Goal: Transaction & Acquisition: Purchase product/service

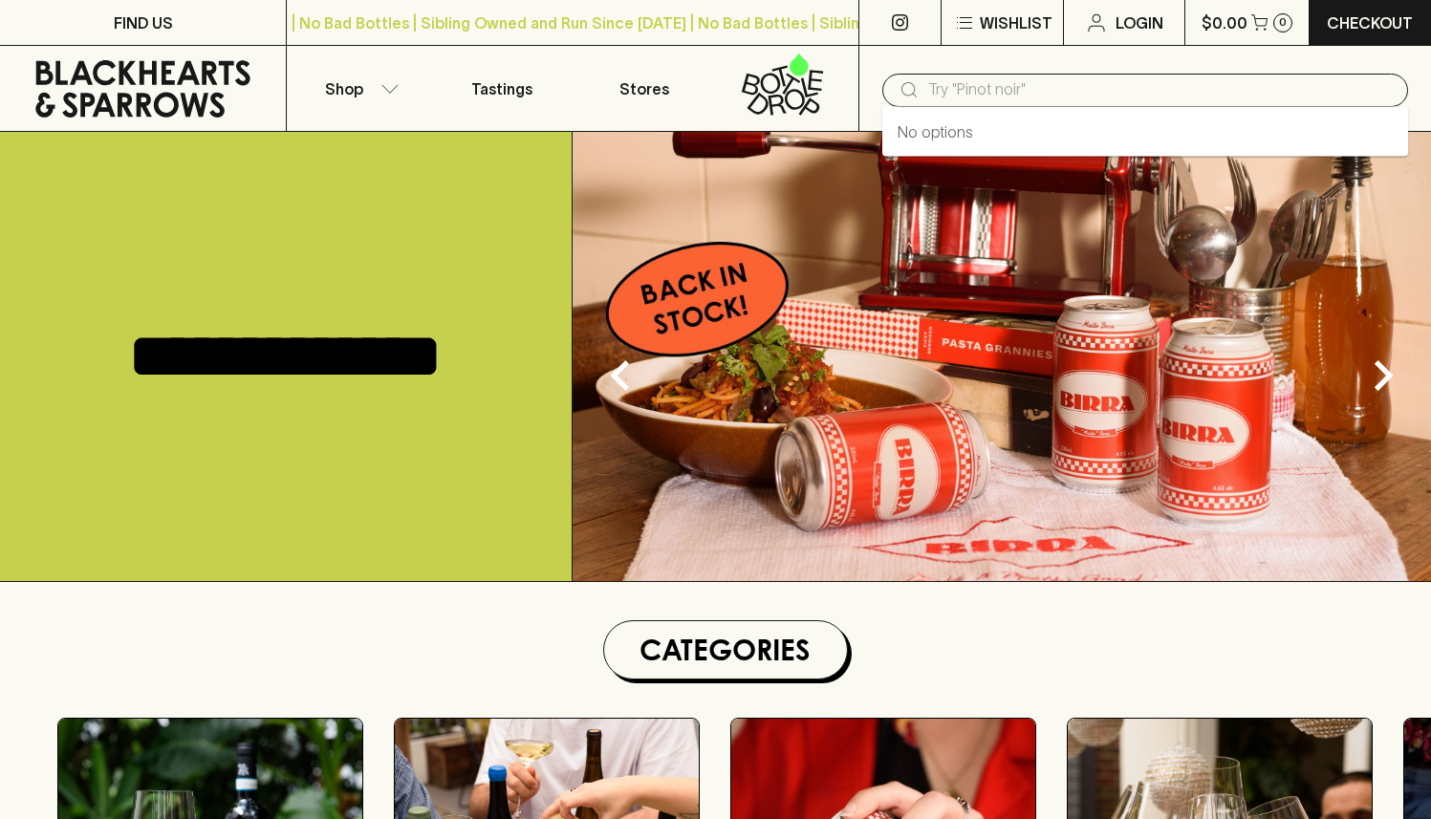
click at [964, 85] on input "text" at bounding box center [1160, 90] width 465 height 31
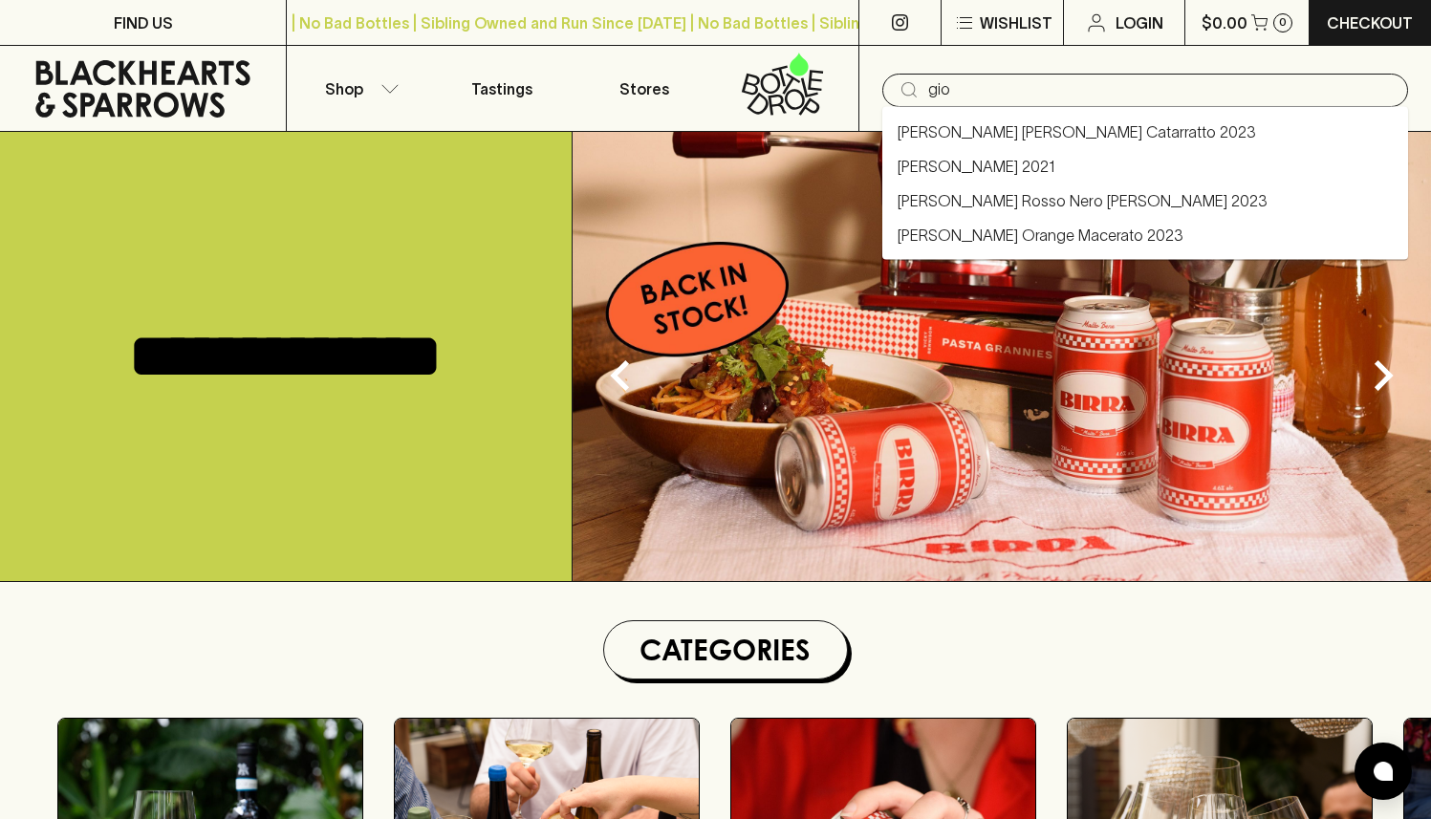
type input "gio"
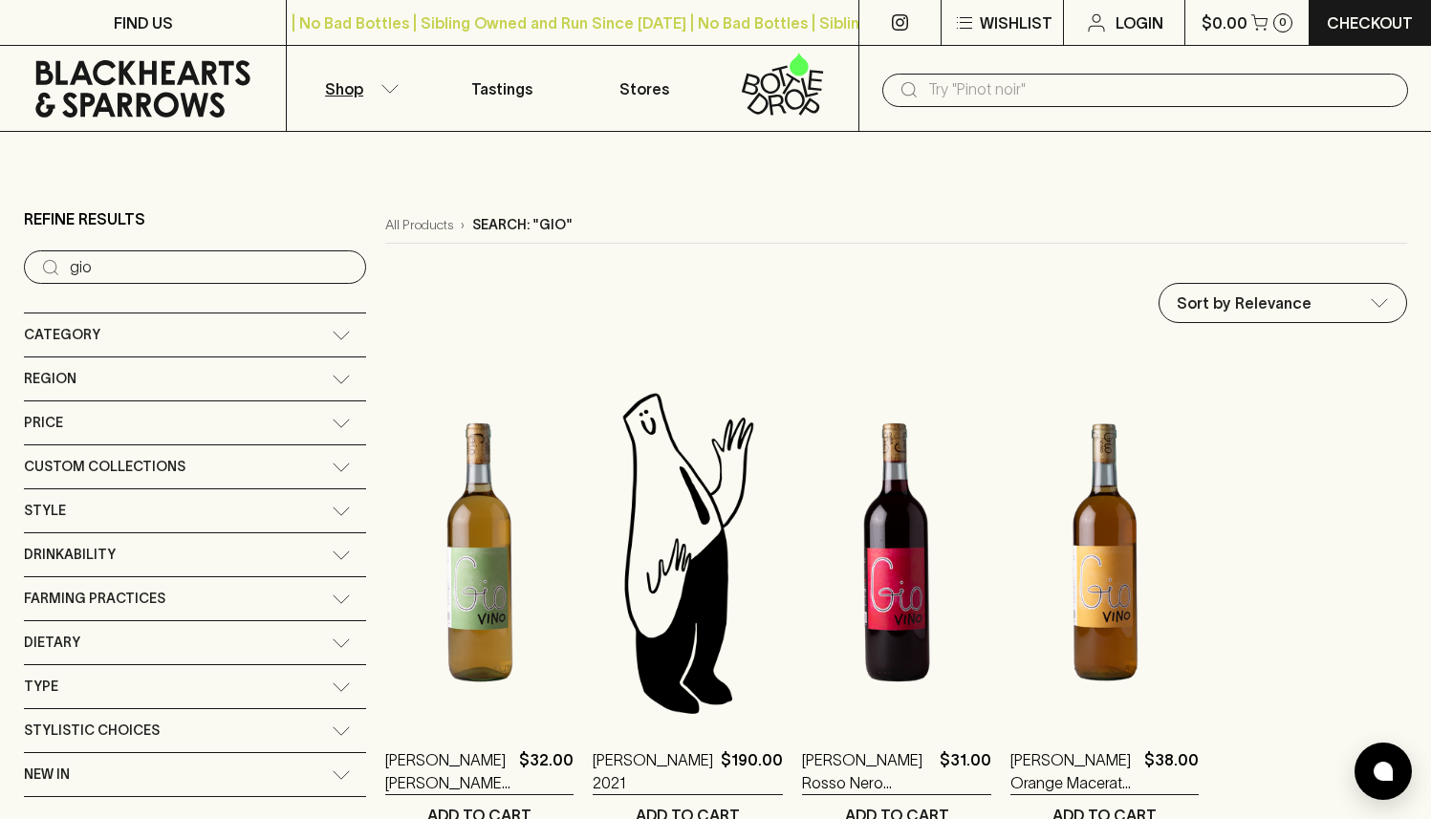
click at [1001, 85] on input "text" at bounding box center [1160, 90] width 465 height 31
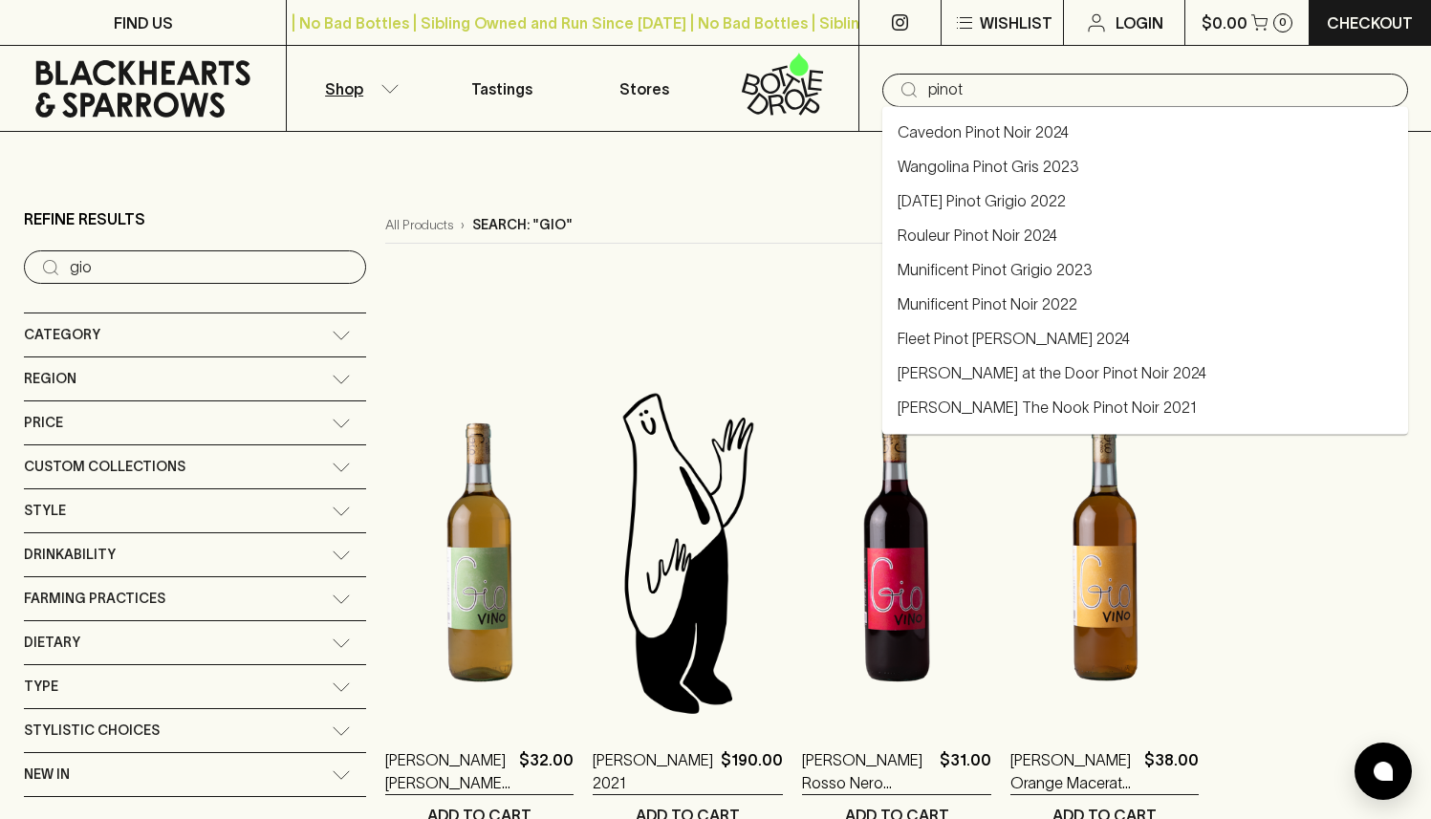
type input "pinot"
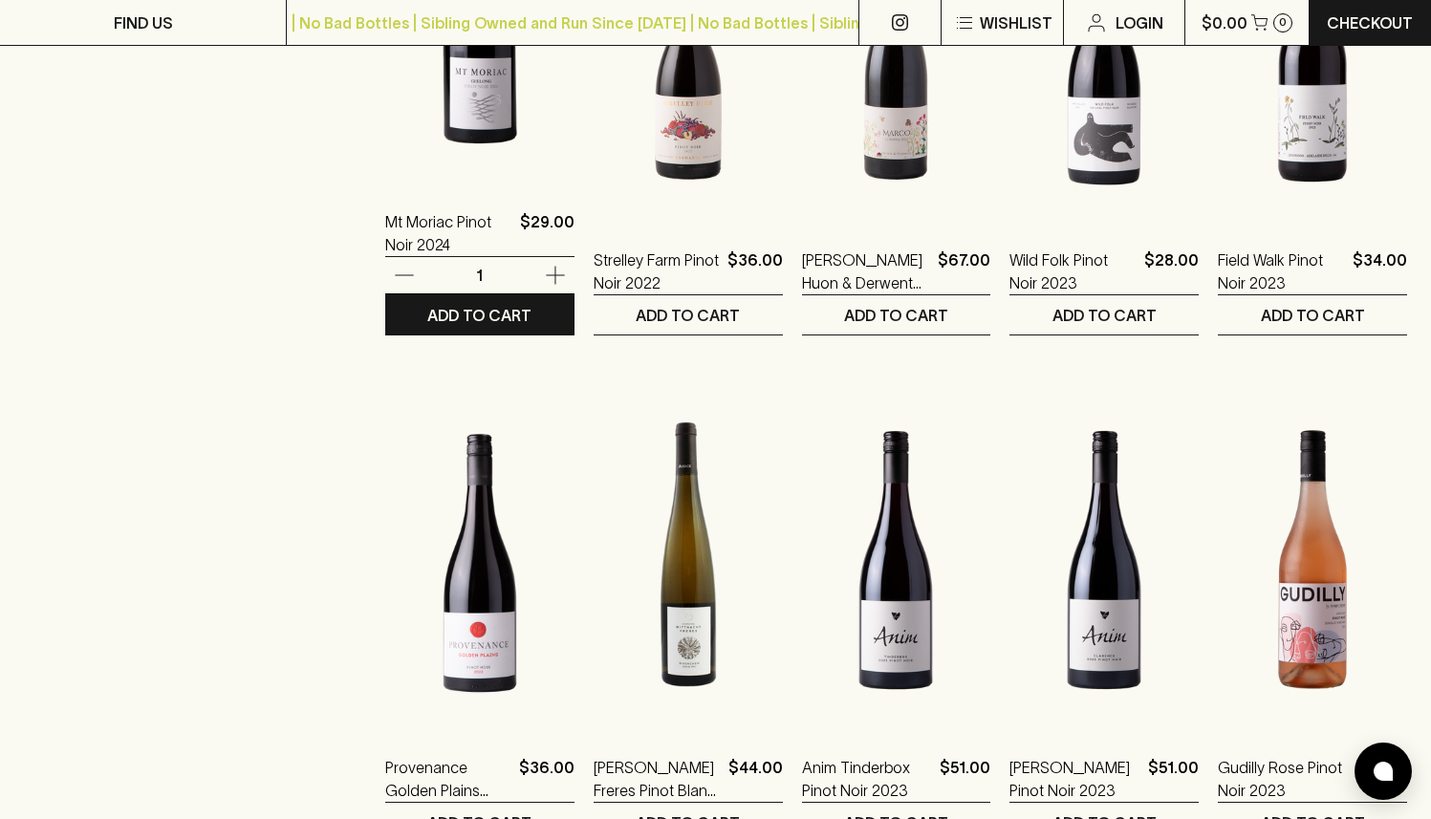
scroll to position [1774, 0]
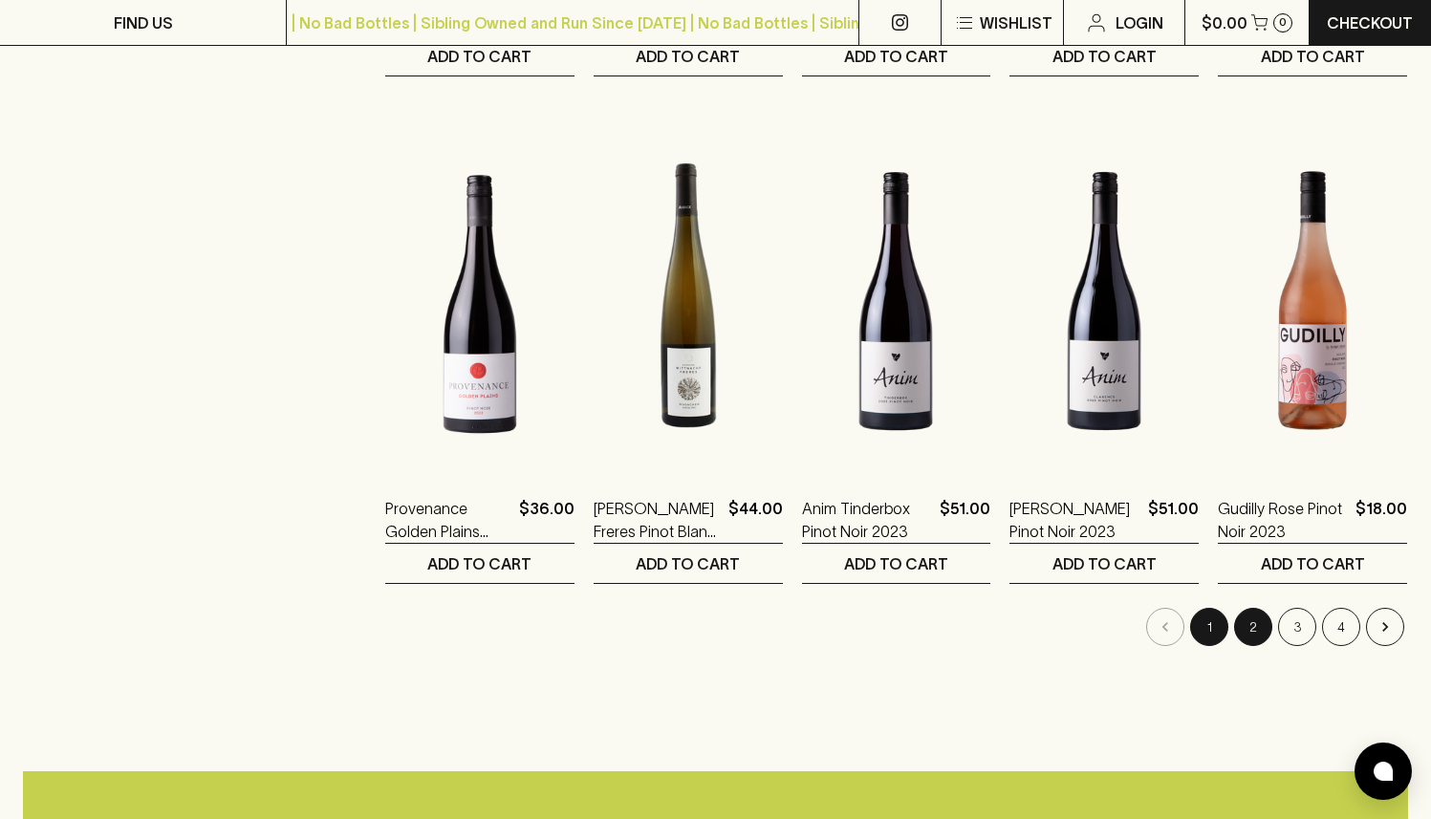
click at [1251, 633] on button "2" at bounding box center [1253, 627] width 38 height 38
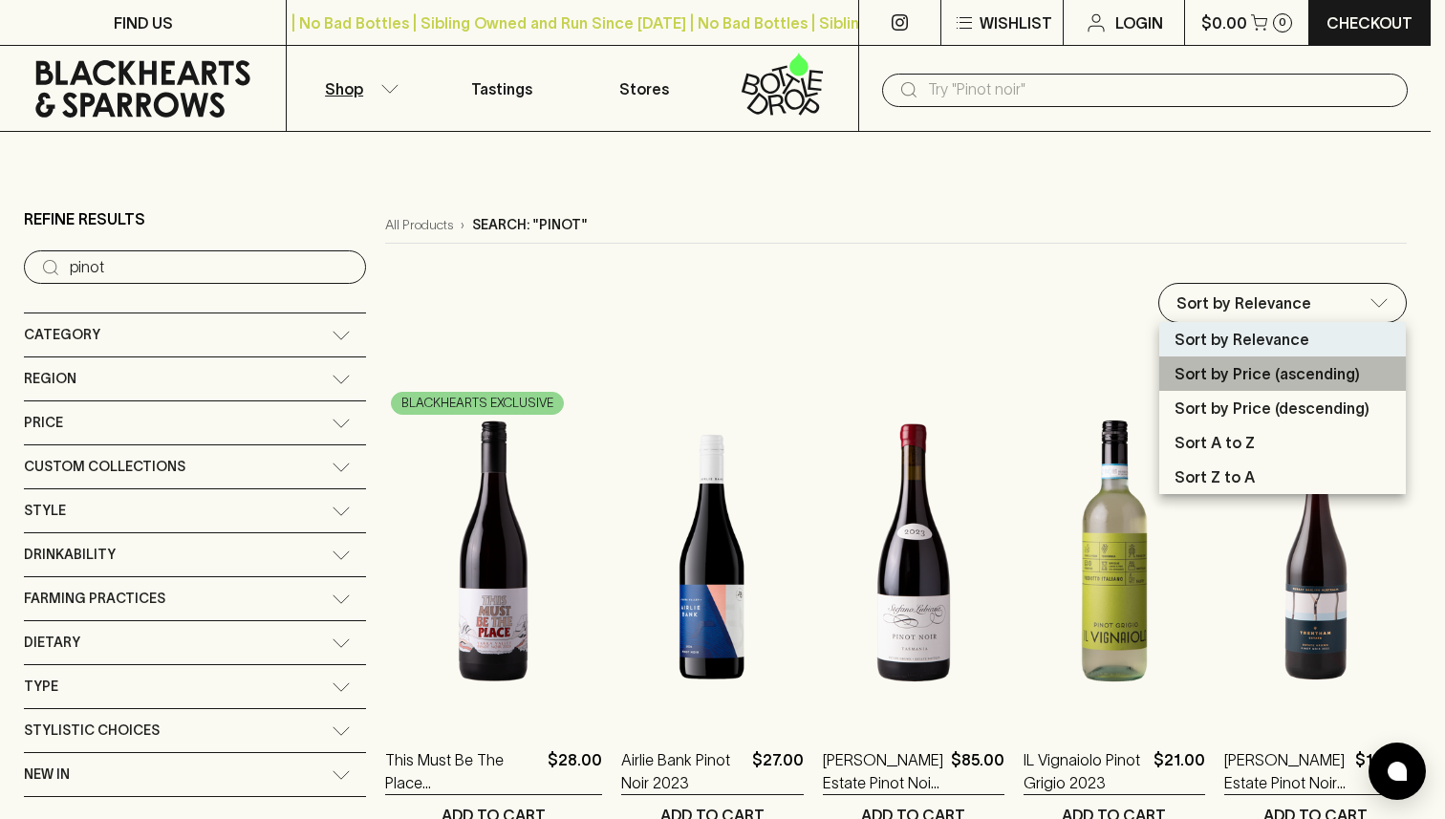
click at [1286, 378] on p "Sort by Price (ascending)" at bounding box center [1267, 373] width 185 height 23
type input "price:asc"
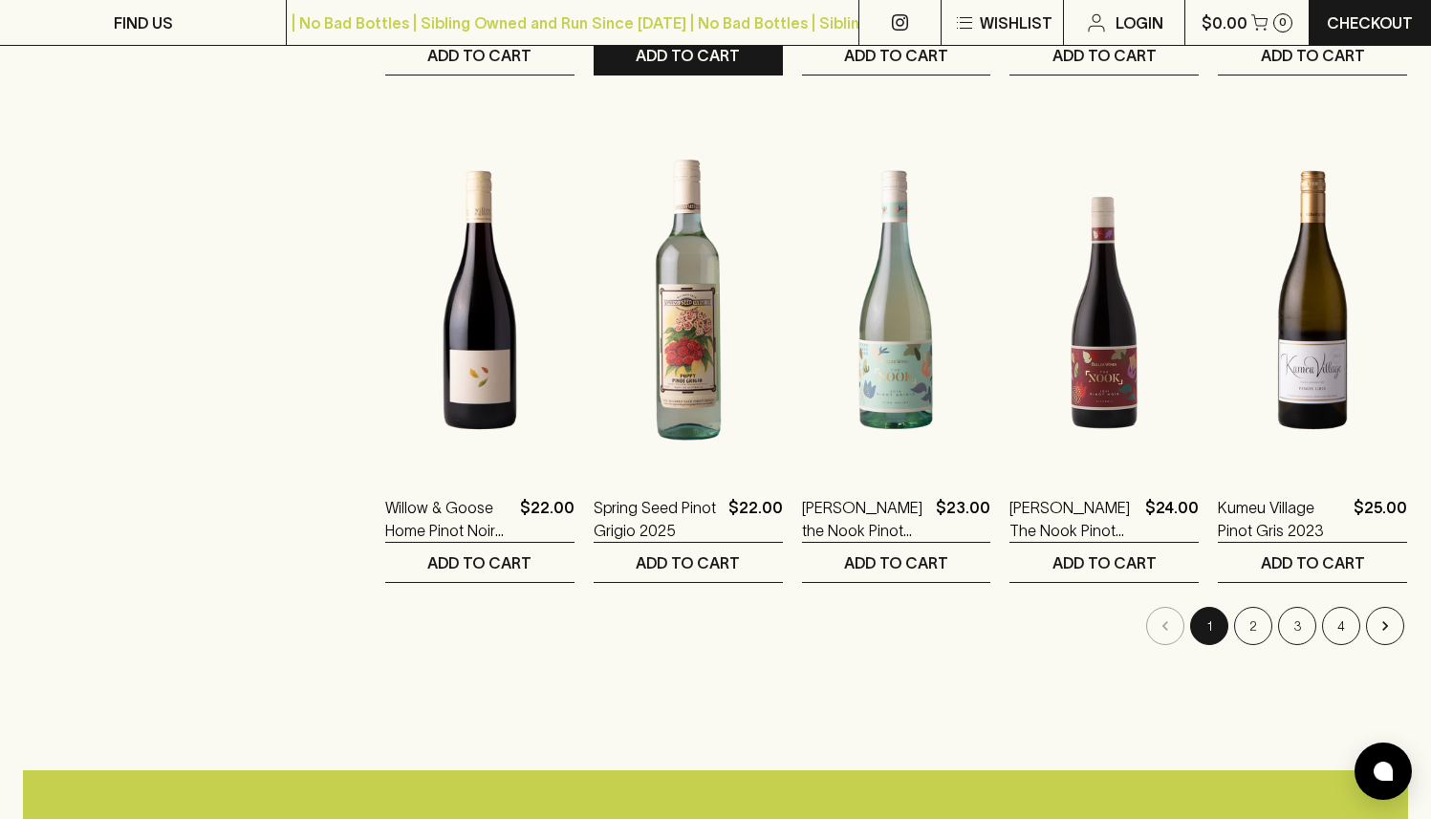
scroll to position [1852, 0]
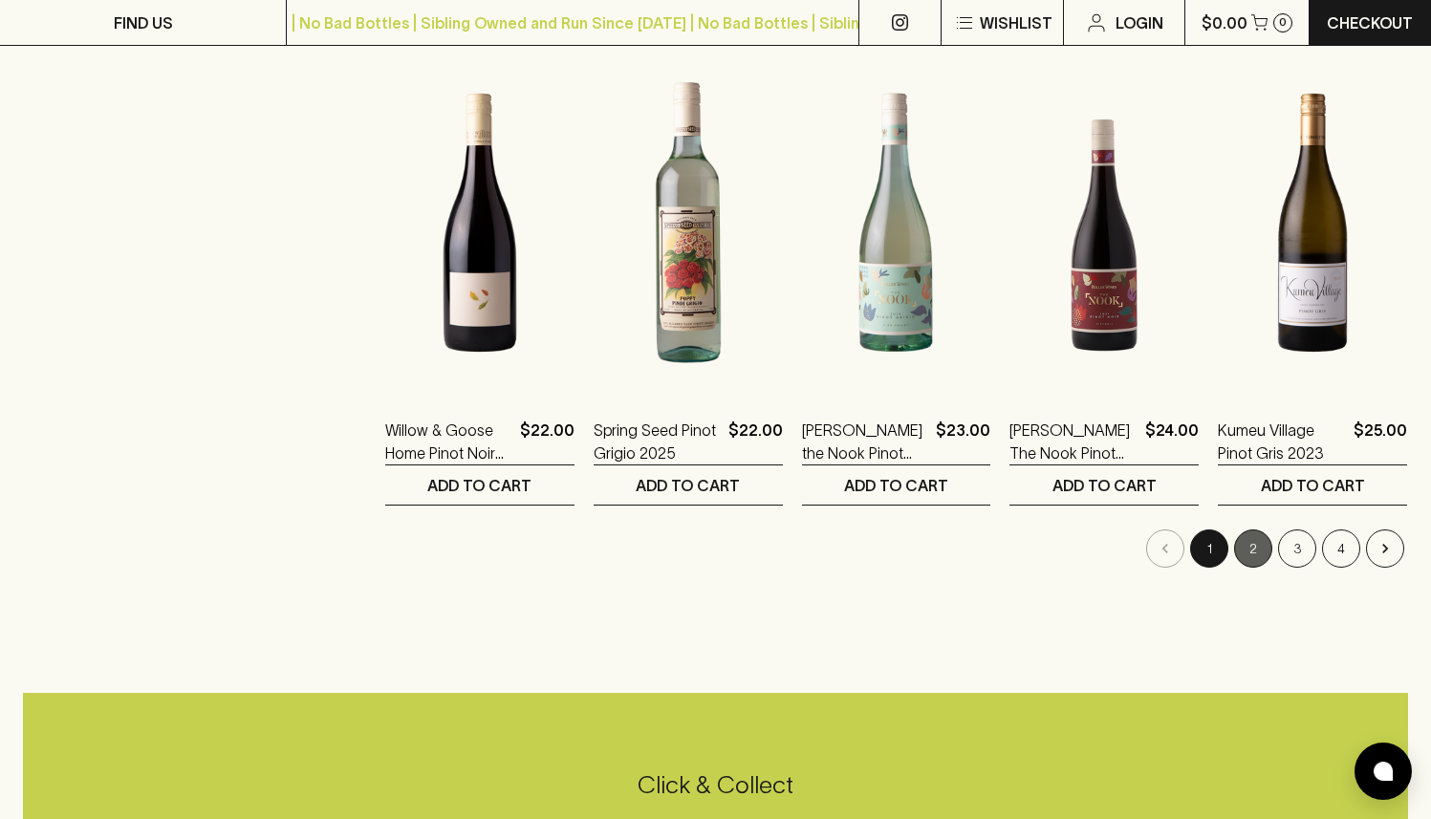
click at [1258, 556] on button "2" at bounding box center [1253, 549] width 38 height 38
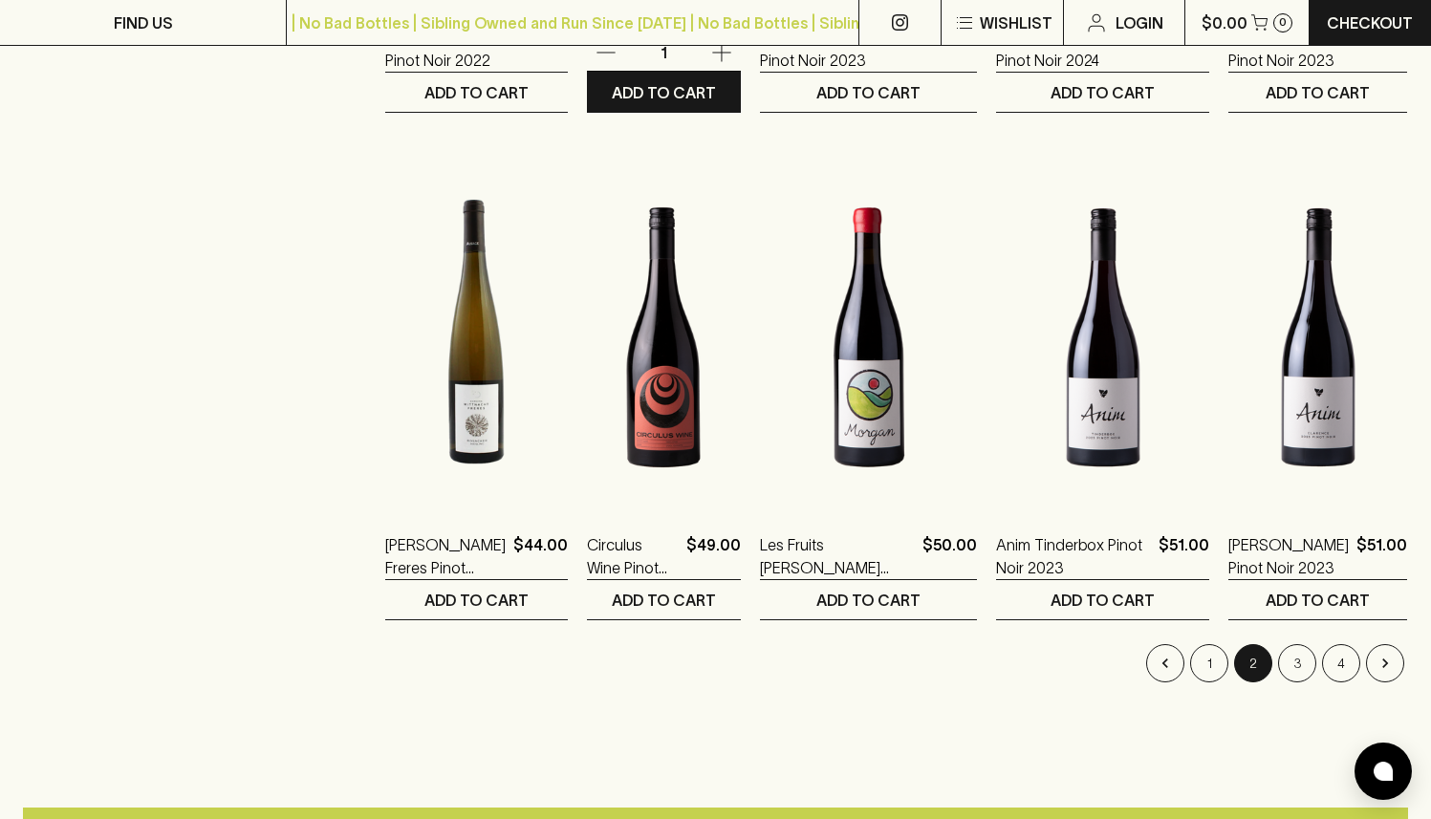
scroll to position [1842, 0]
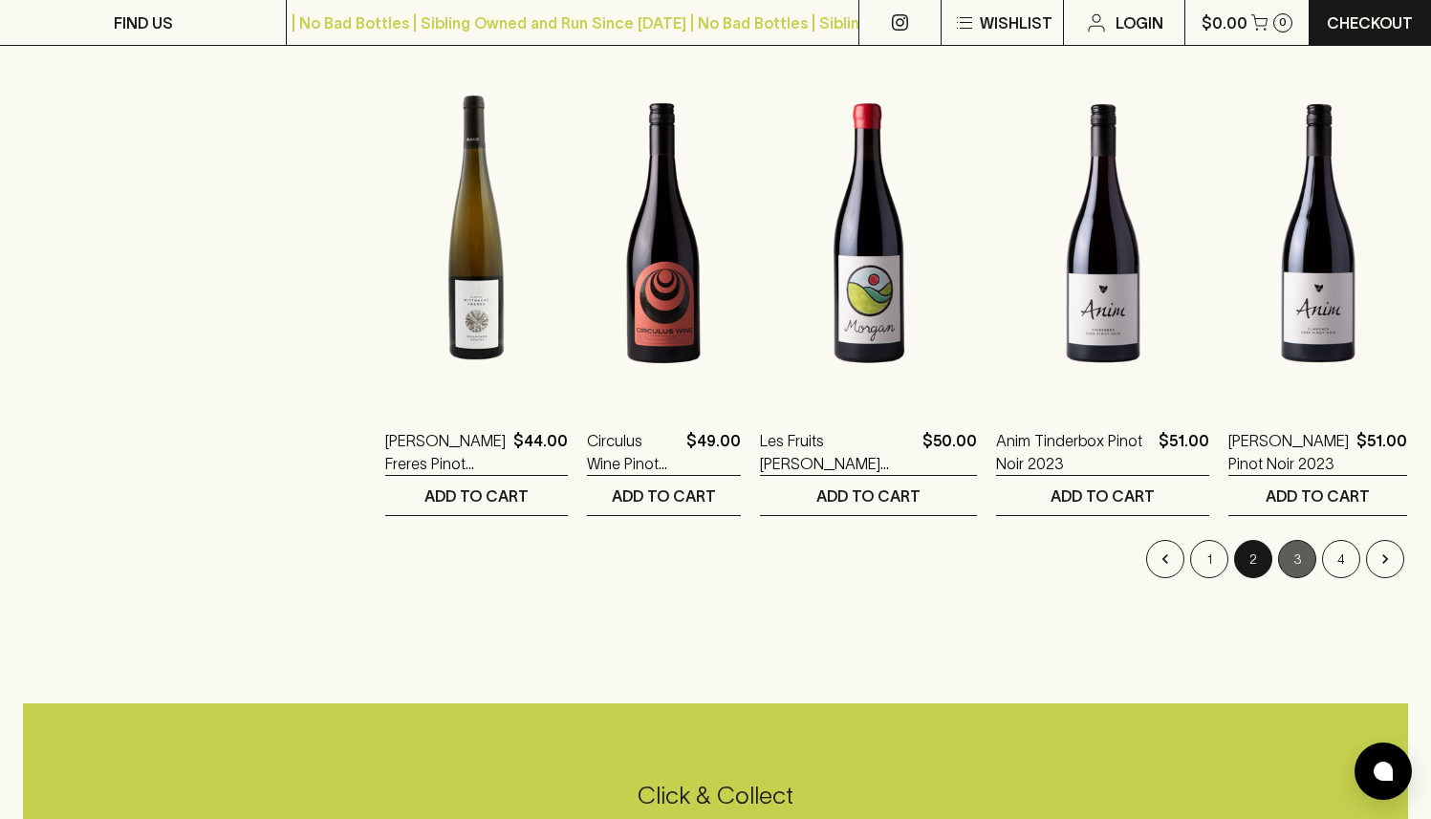
click at [1296, 570] on button "3" at bounding box center [1297, 559] width 38 height 38
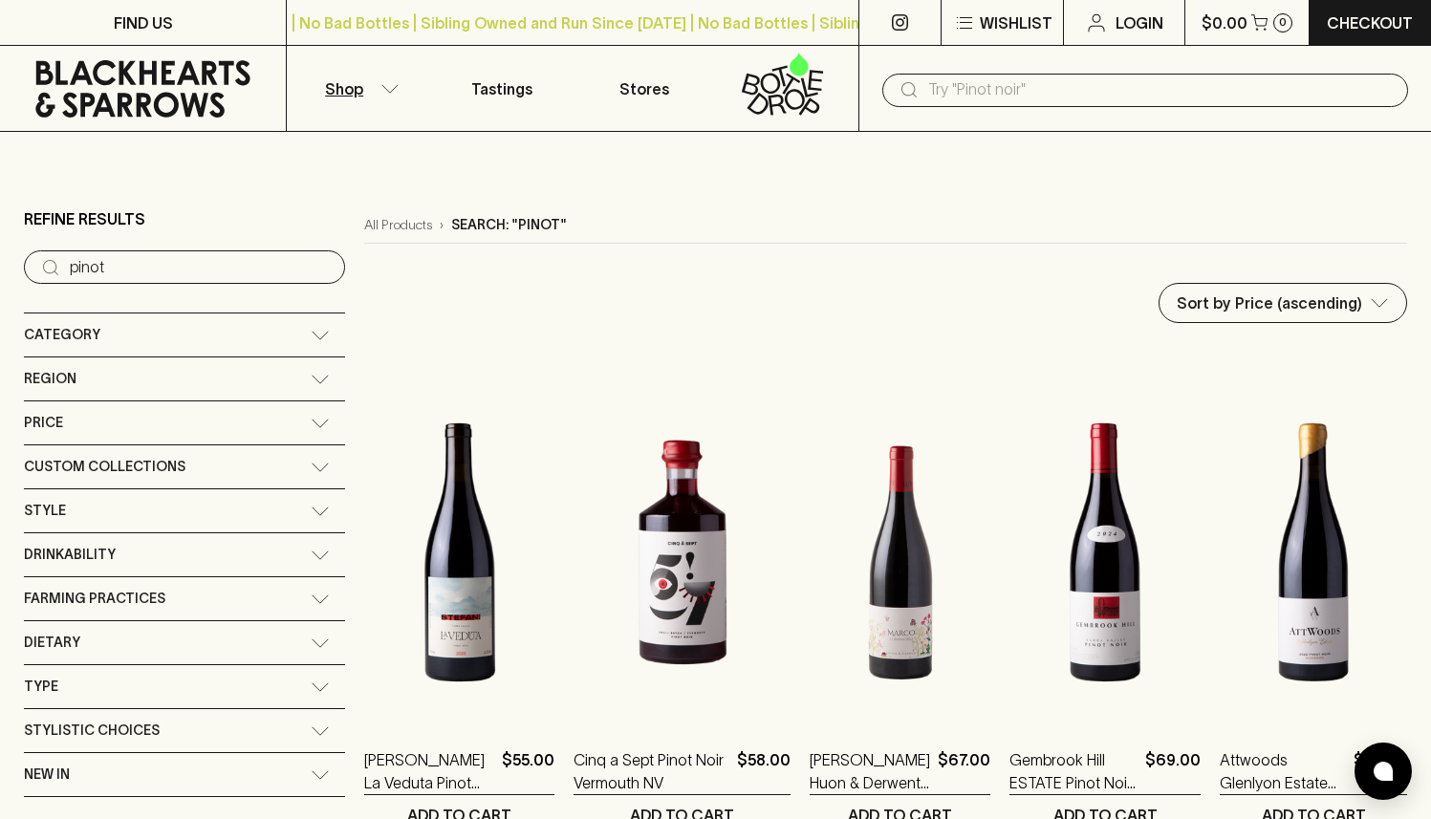
click at [1020, 94] on input "text" at bounding box center [1160, 90] width 465 height 31
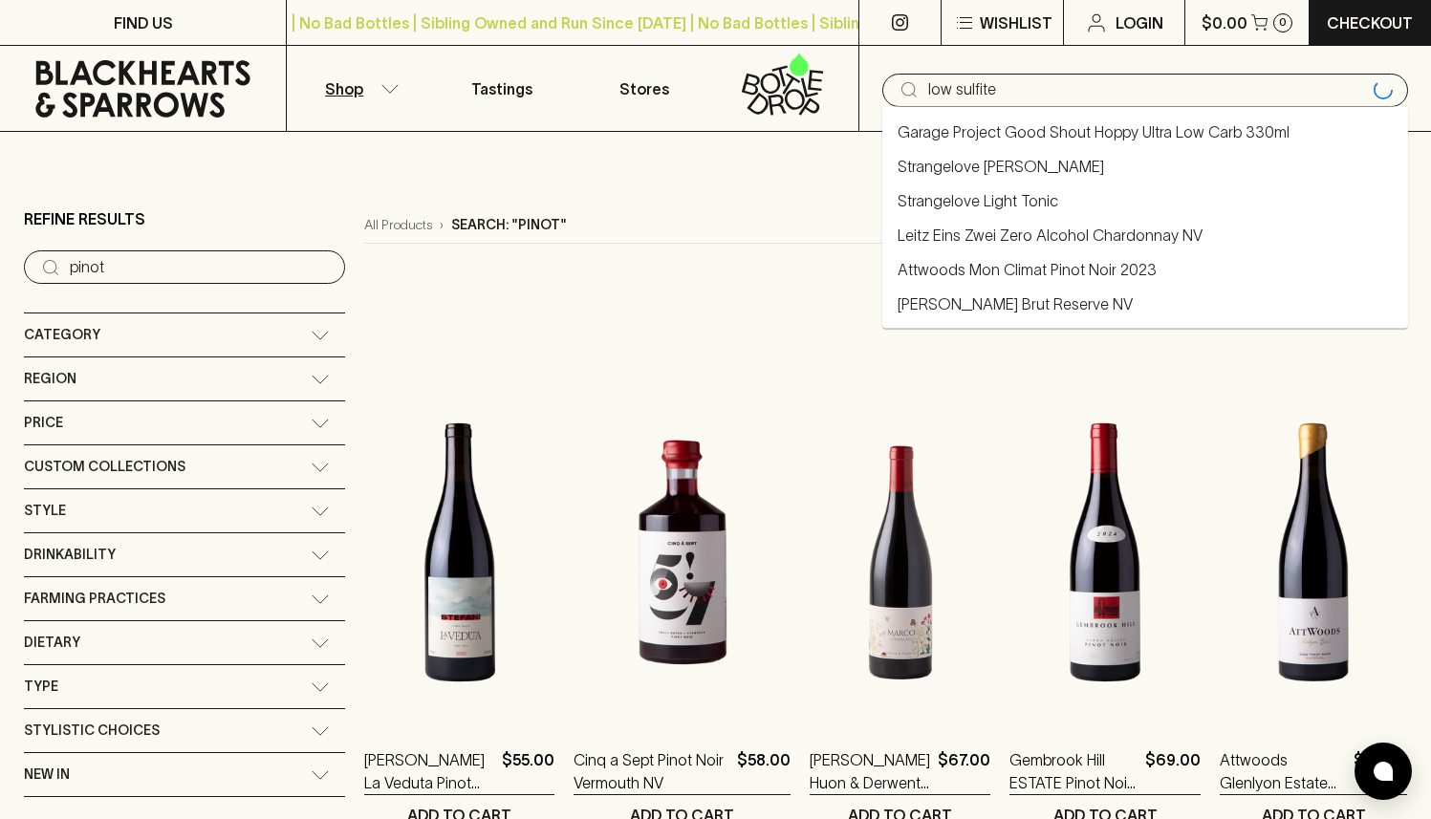
type input "low sulfite"
